Goal: Information Seeking & Learning: Learn about a topic

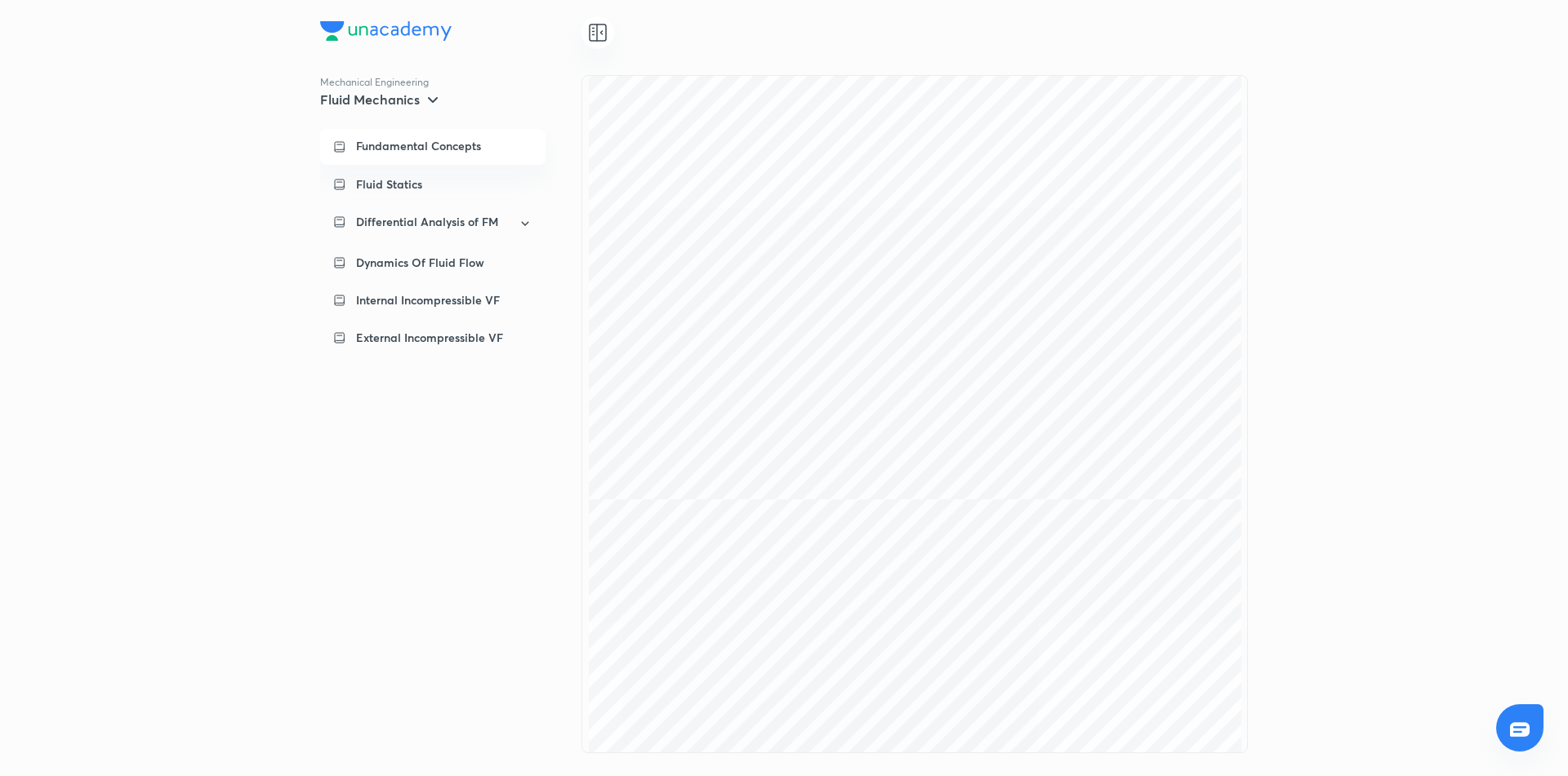
scroll to position [1229, 0]
click at [588, 41] on icon at bounding box center [597, 33] width 20 height 20
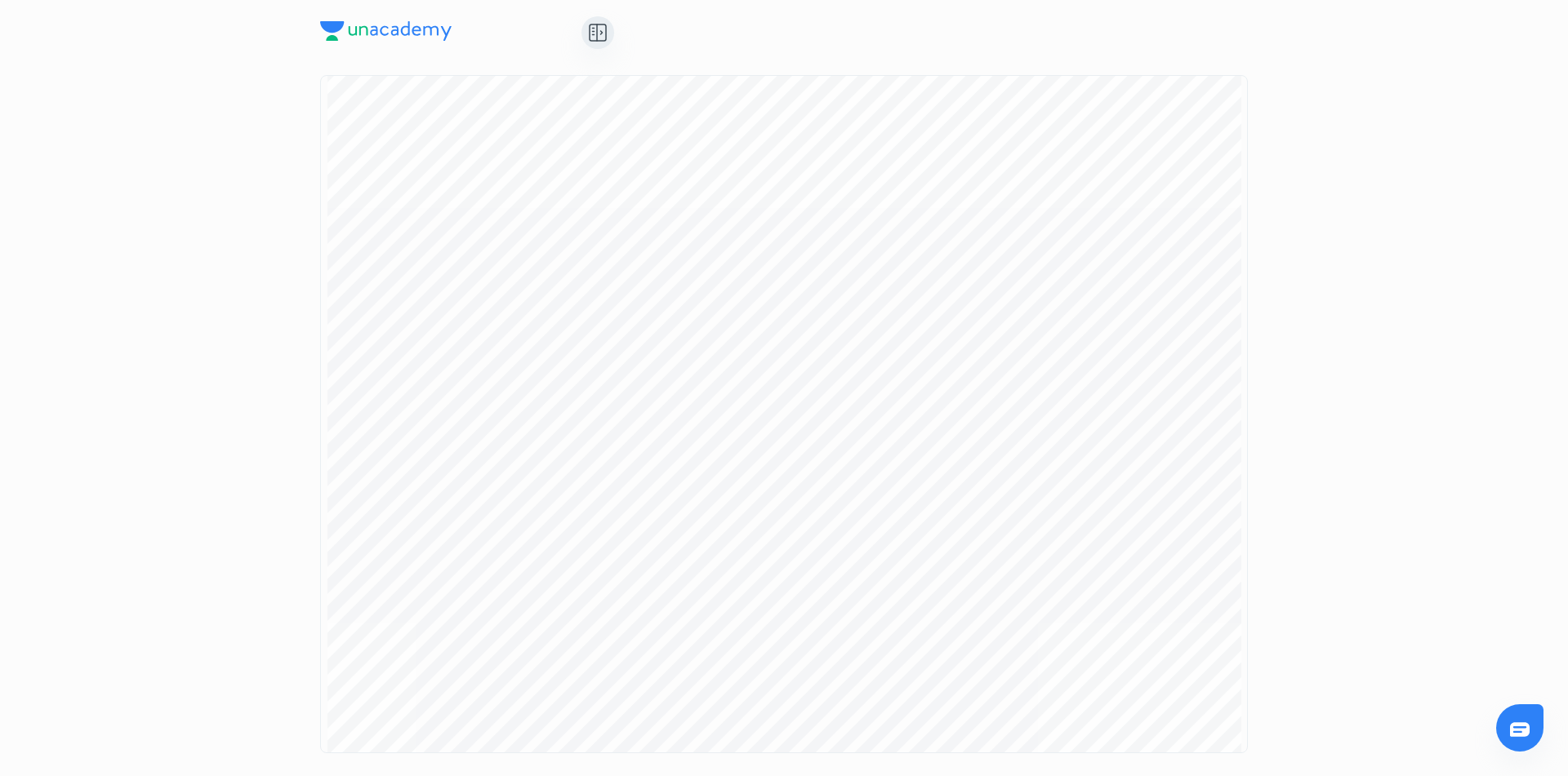
scroll to position [3695, 0]
